Goal: Find contact information: Find contact information

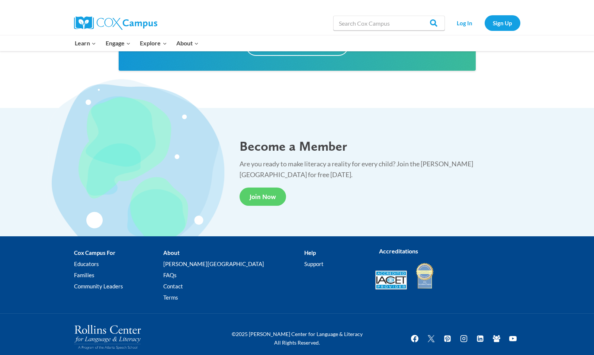
scroll to position [1357, 0]
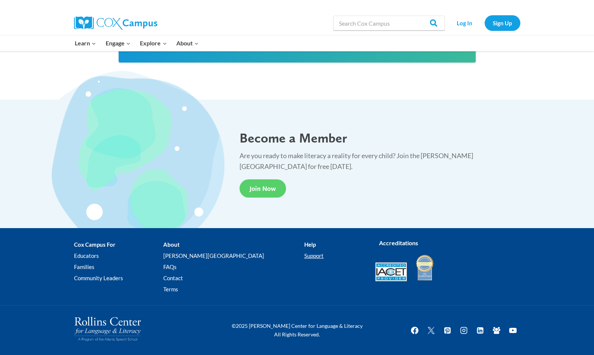
click at [304, 258] on link "Support" at bounding box center [334, 255] width 60 height 11
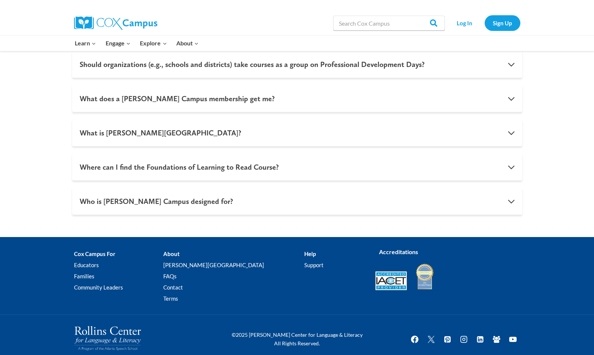
scroll to position [734, 0]
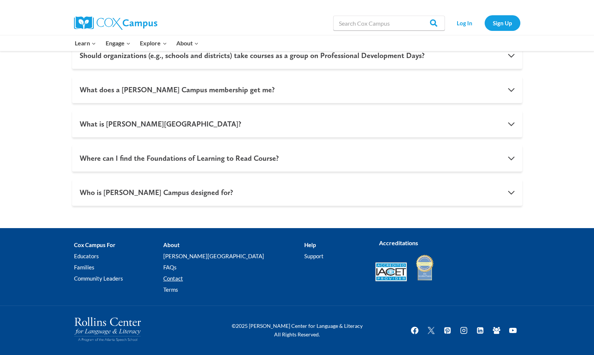
click at [192, 279] on link "Contact" at bounding box center [233, 278] width 141 height 11
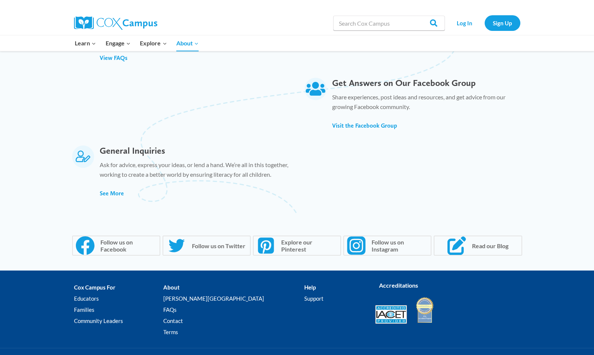
scroll to position [497, 0]
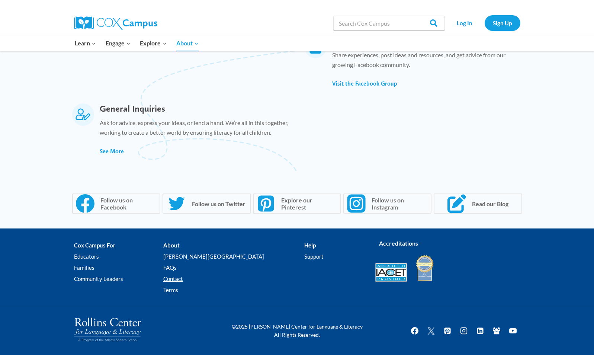
click at [195, 280] on link "Contact" at bounding box center [233, 278] width 141 height 11
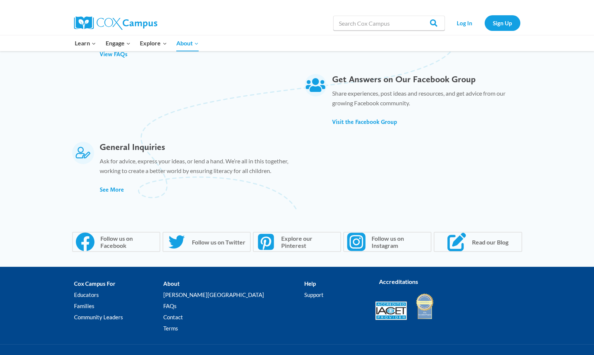
scroll to position [497, 0]
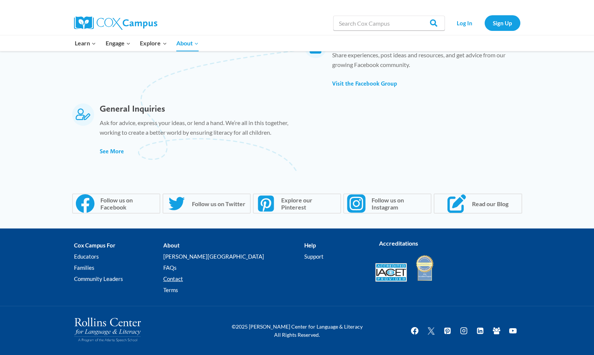
click at [190, 278] on link "Contact" at bounding box center [233, 278] width 141 height 11
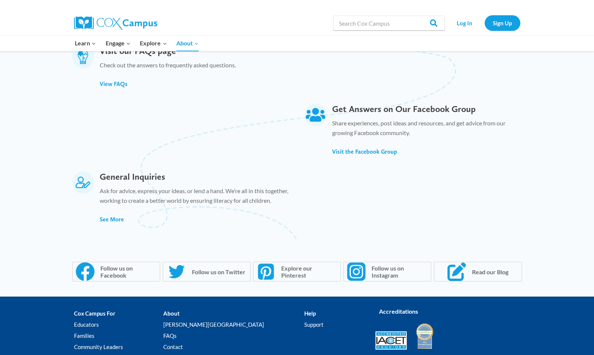
scroll to position [430, 0]
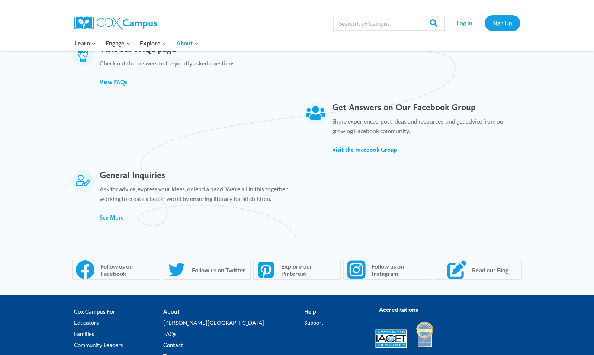
click at [119, 212] on div "See More" at bounding box center [195, 217] width 190 height 12
click at [115, 218] on span "See More" at bounding box center [112, 217] width 24 height 7
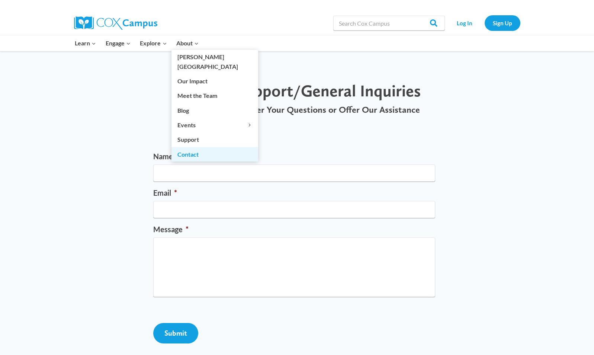
click at [194, 147] on link "Contact" at bounding box center [214, 154] width 87 height 14
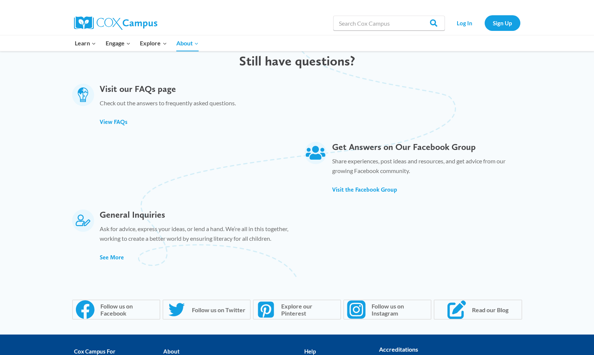
scroll to position [391, 0]
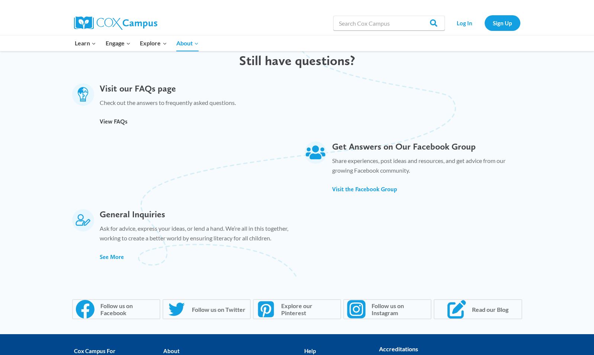
click at [106, 118] on span "View FAQs" at bounding box center [114, 121] width 28 height 7
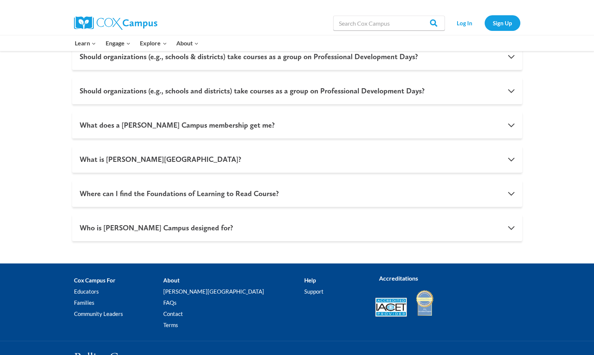
scroll to position [734, 0]
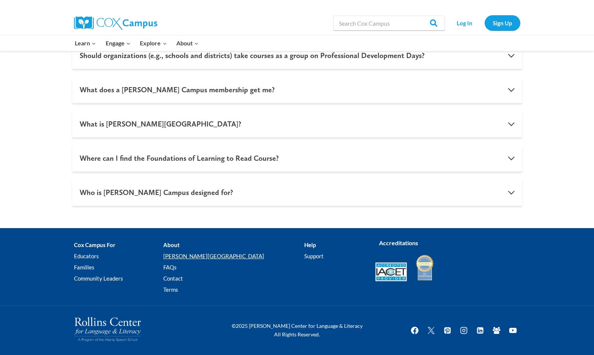
click at [195, 258] on link "[PERSON_NAME][GEOGRAPHIC_DATA]" at bounding box center [233, 255] width 141 height 11
